Goal: Task Accomplishment & Management: Complete application form

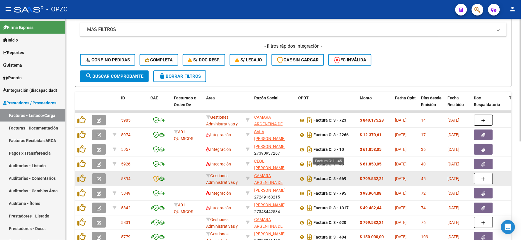
scroll to position [130, 0]
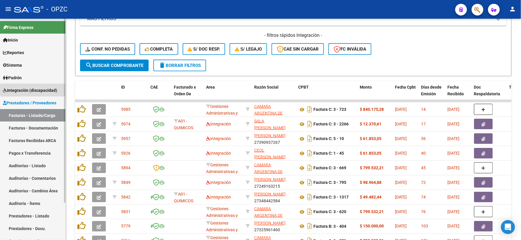
click at [45, 91] on span "Integración (discapacidad)" at bounding box center [30, 90] width 54 height 6
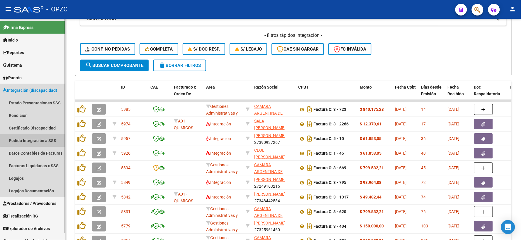
click at [37, 138] on link "Pedido Integración a SSS" at bounding box center [32, 140] width 65 height 13
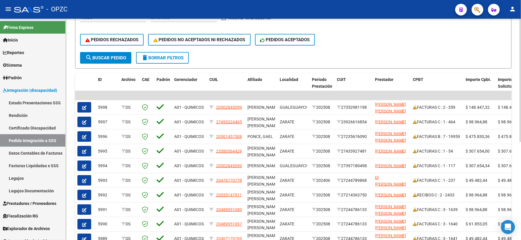
scroll to position [163, 0]
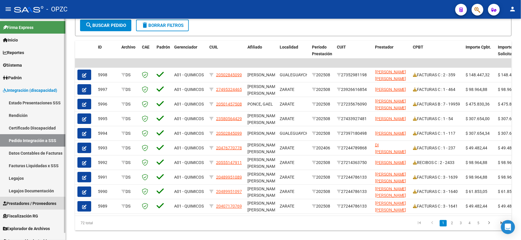
click at [40, 203] on span "Prestadores / Proveedores" at bounding box center [29, 204] width 53 height 6
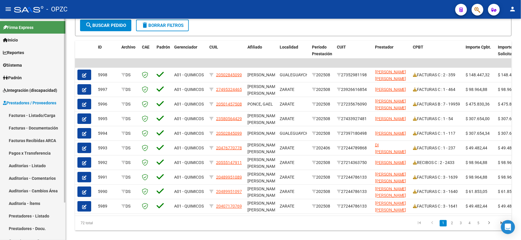
click at [43, 115] on link "Facturas - Listado/Carga" at bounding box center [32, 115] width 65 height 13
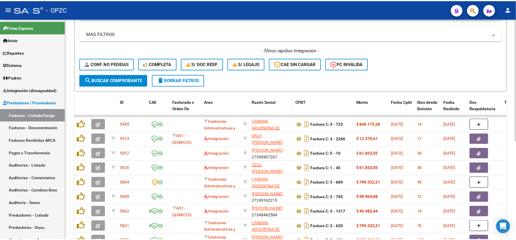
scroll to position [130, 0]
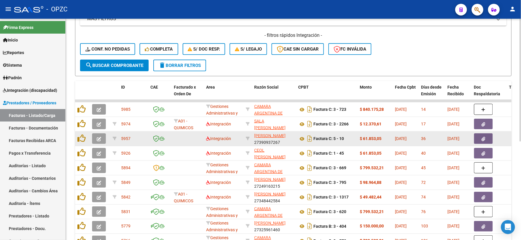
click at [100, 141] on icon "button" at bounding box center [99, 139] width 4 height 4
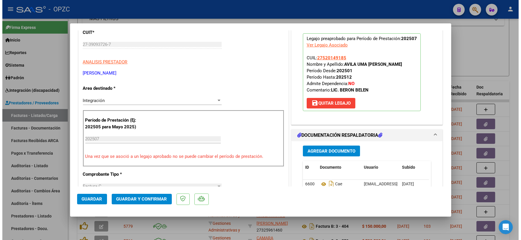
scroll to position [0, 0]
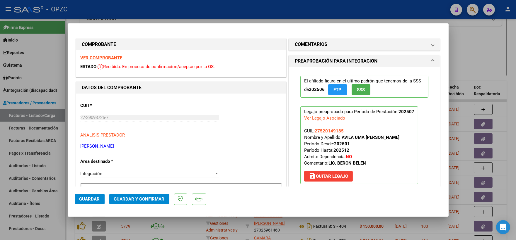
click at [485, 44] on div at bounding box center [258, 120] width 516 height 240
type input "$ 0,00"
